Goal: Transaction & Acquisition: Purchase product/service

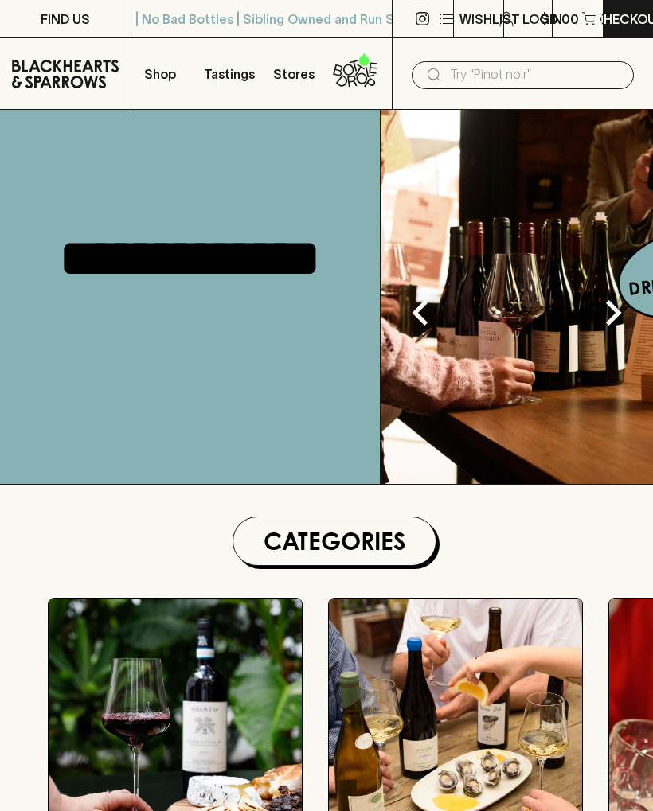
click at [475, 83] on input "text" at bounding box center [535, 74] width 171 height 25
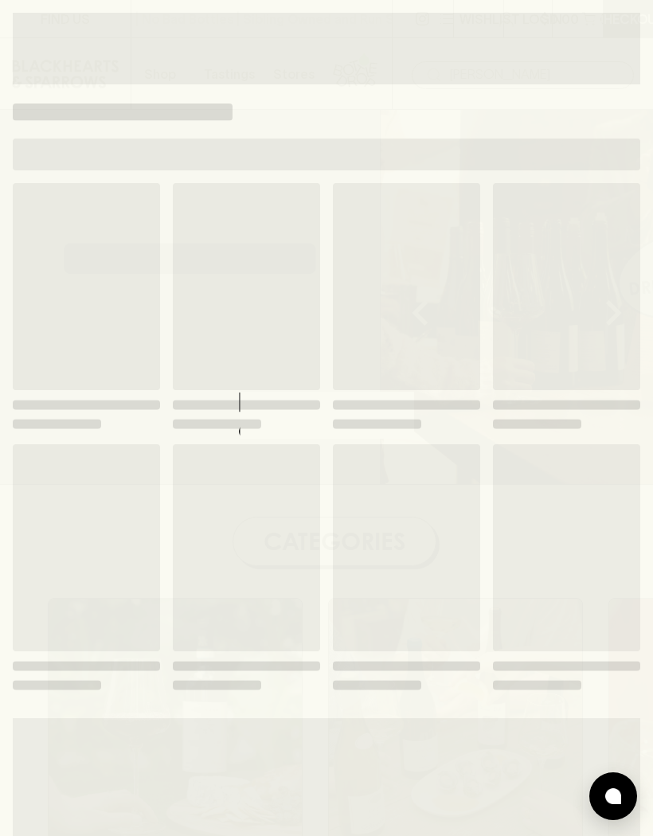
type input "[PERSON_NAME]"
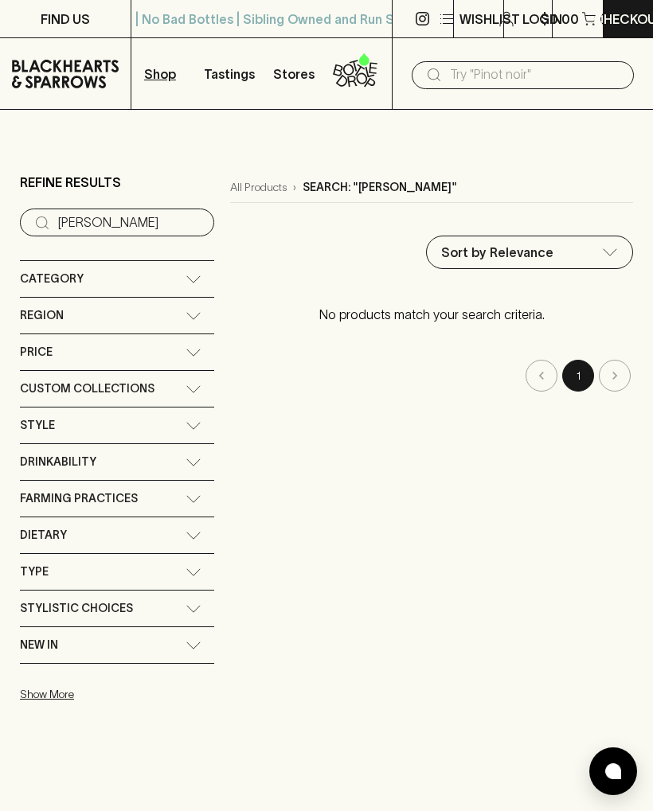
click at [158, 74] on p "Shop" at bounding box center [160, 73] width 32 height 19
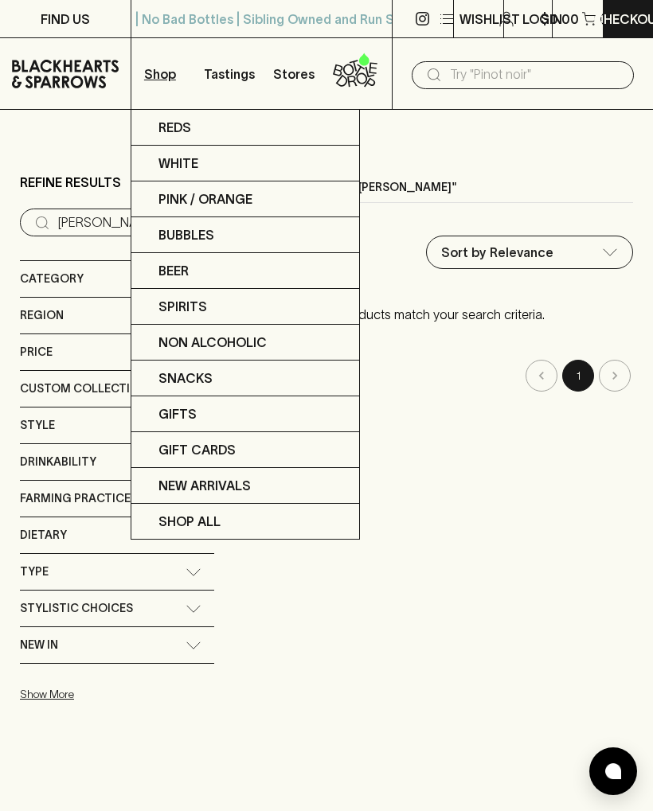
click at [183, 780] on div at bounding box center [326, 405] width 653 height 811
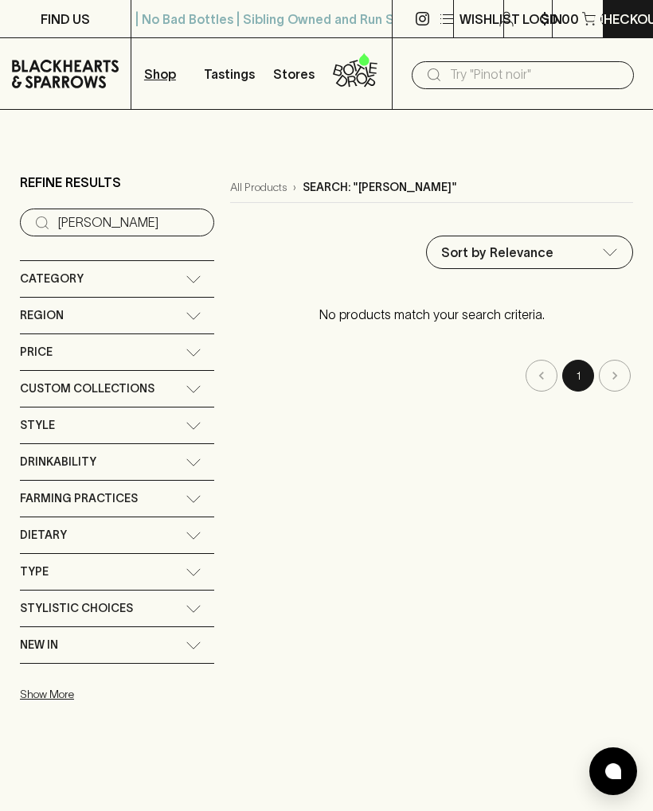
click at [40, 324] on span "Region" at bounding box center [42, 316] width 44 height 20
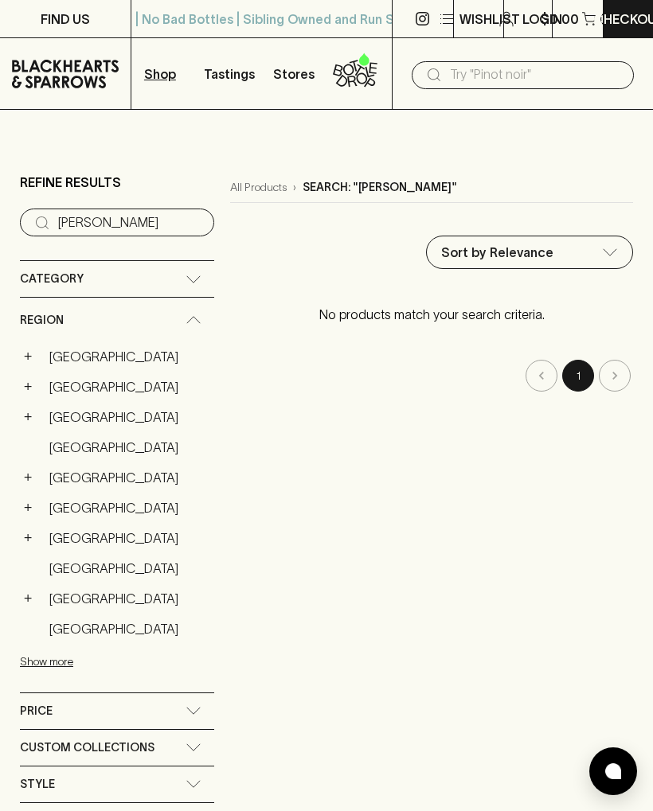
click at [52, 540] on link "[GEOGRAPHIC_DATA]" at bounding box center [128, 537] width 172 height 27
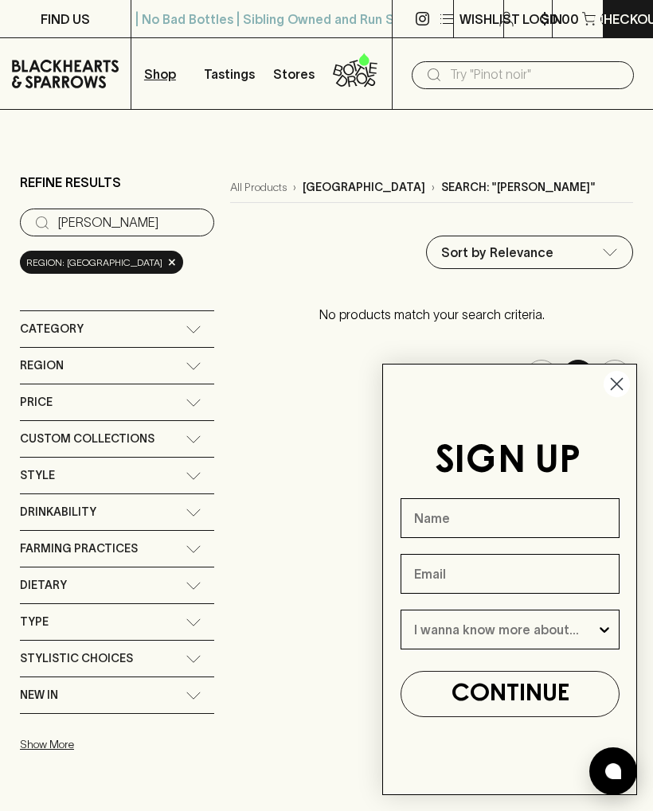
click at [28, 362] on span "Region" at bounding box center [42, 366] width 44 height 20
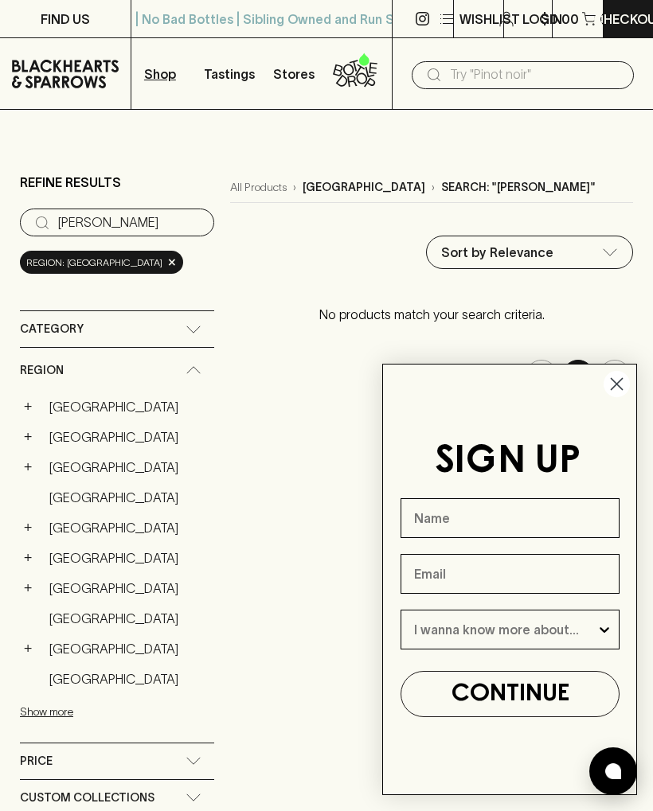
click at [54, 585] on link "[GEOGRAPHIC_DATA]" at bounding box center [128, 588] width 172 height 27
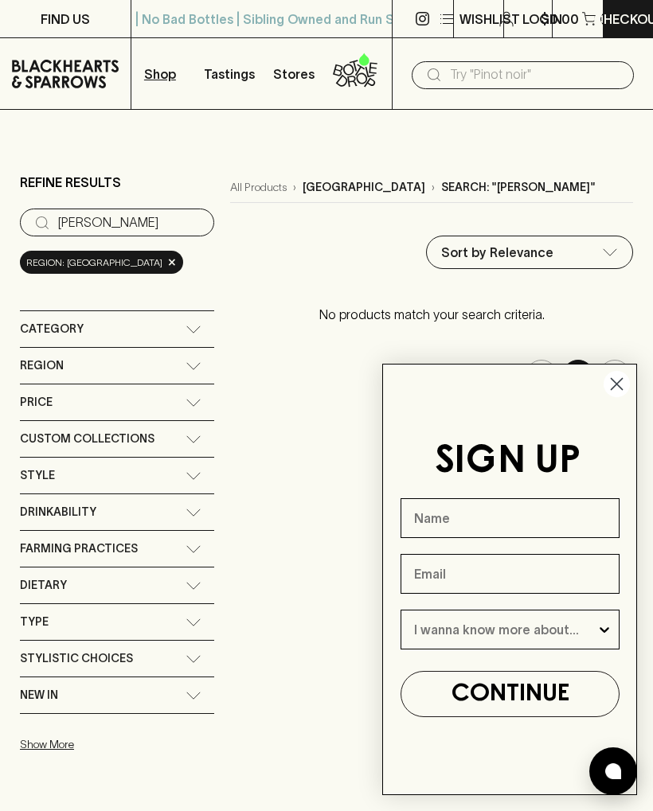
click at [616, 384] on icon "Close dialog" at bounding box center [616, 384] width 11 height 11
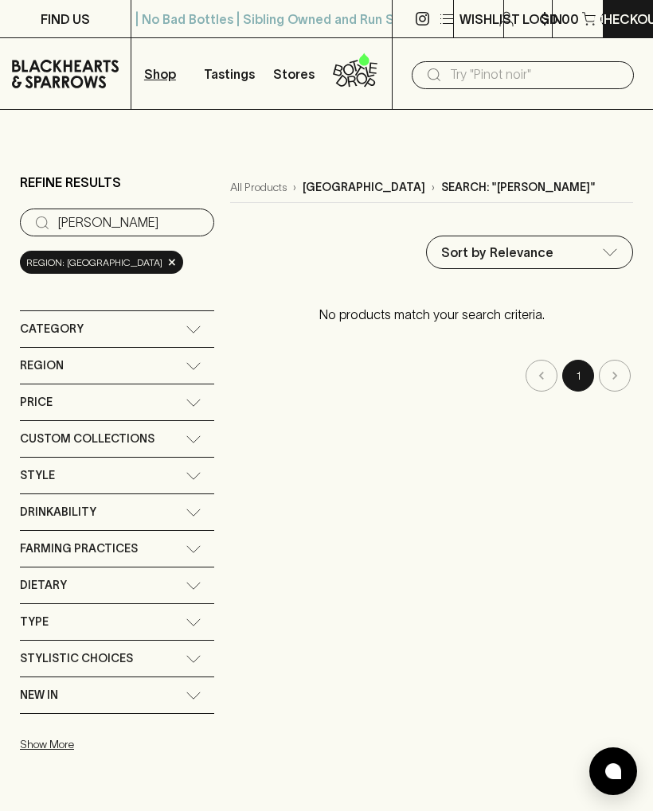
click at [84, 218] on input "[PERSON_NAME]" at bounding box center [129, 222] width 143 height 25
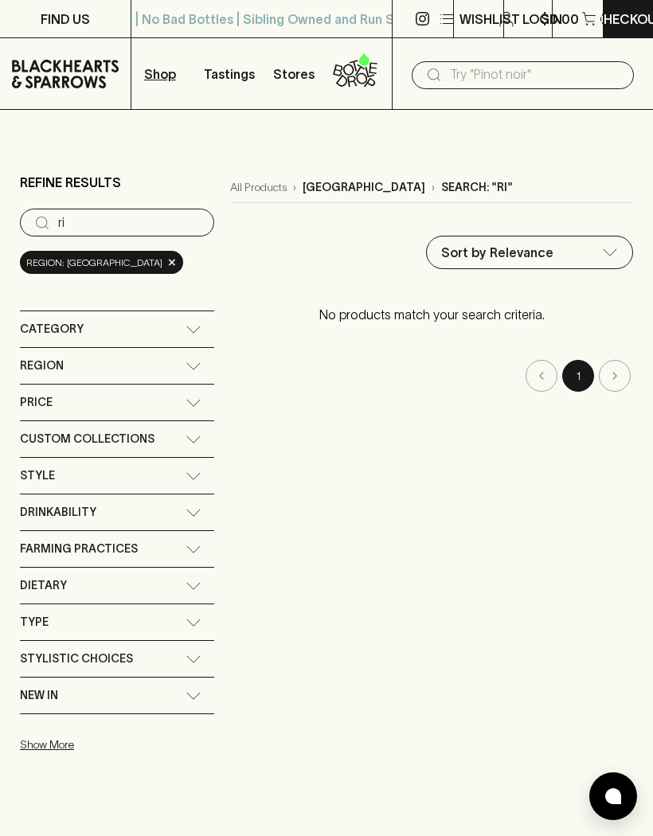
type input "r"
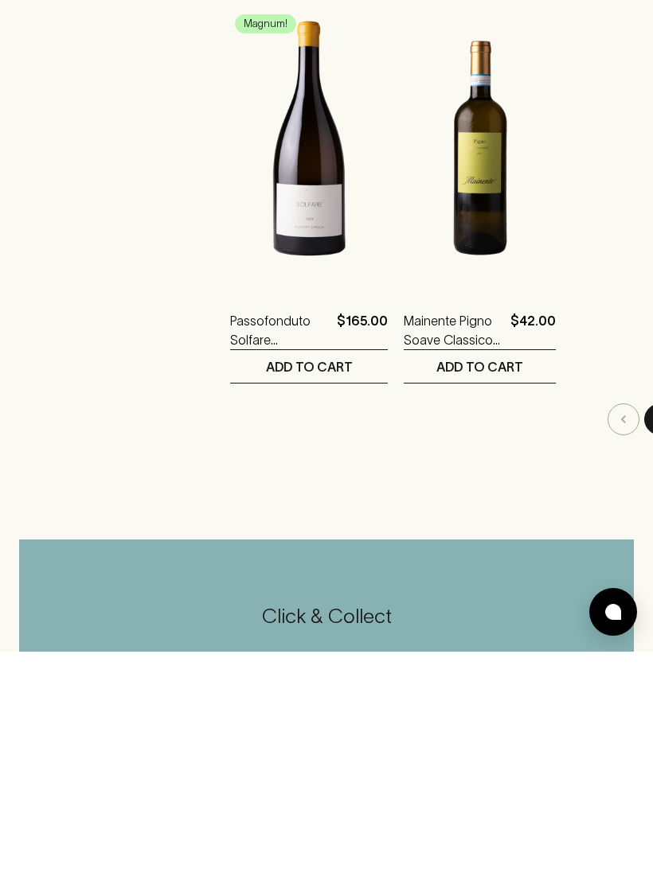
scroll to position [2652, 0]
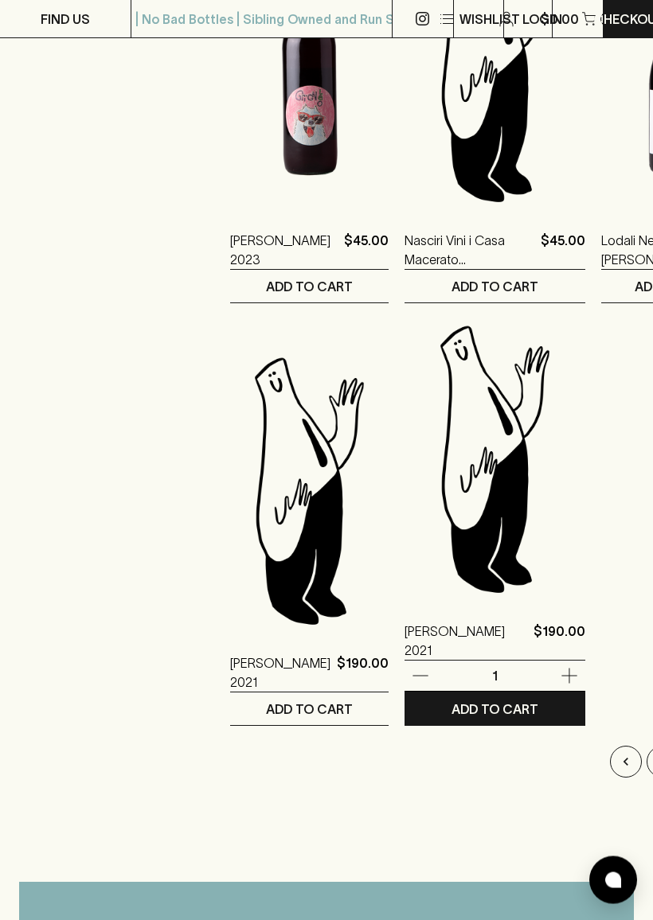
scroll to position [2505, 0]
click at [420, 566] on img at bounding box center [494, 458] width 181 height 279
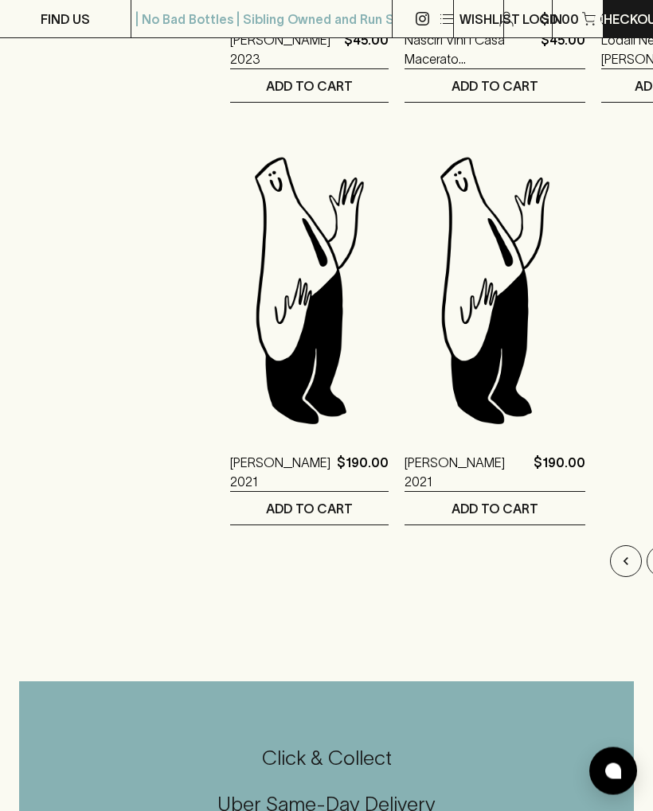
scroll to position [2441, 0]
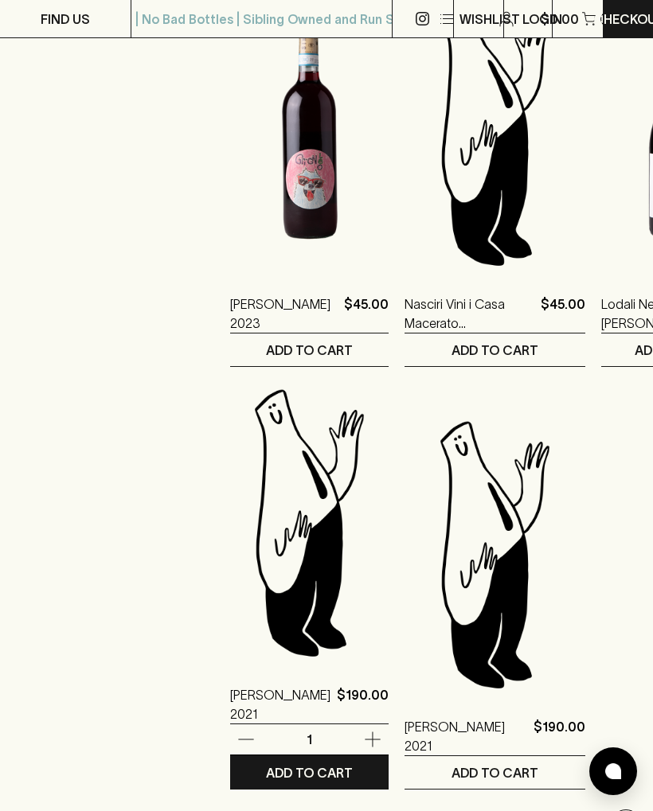
click at [259, 589] on img at bounding box center [309, 522] width 158 height 279
